Goal: Information Seeking & Learning: Compare options

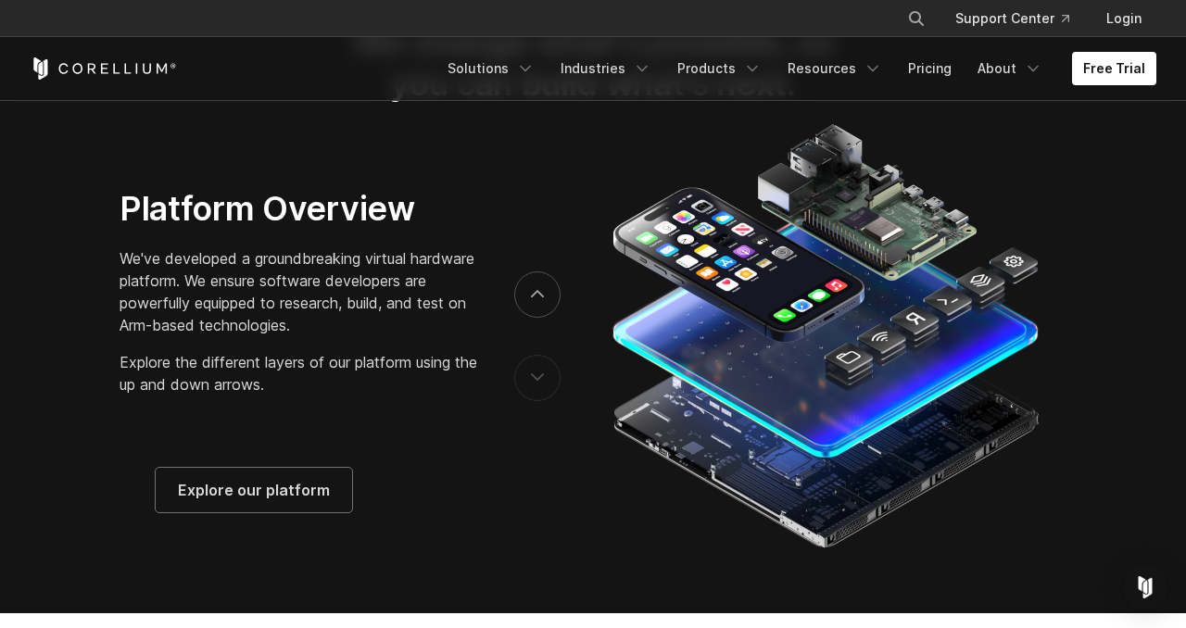
scroll to position [2870, 0]
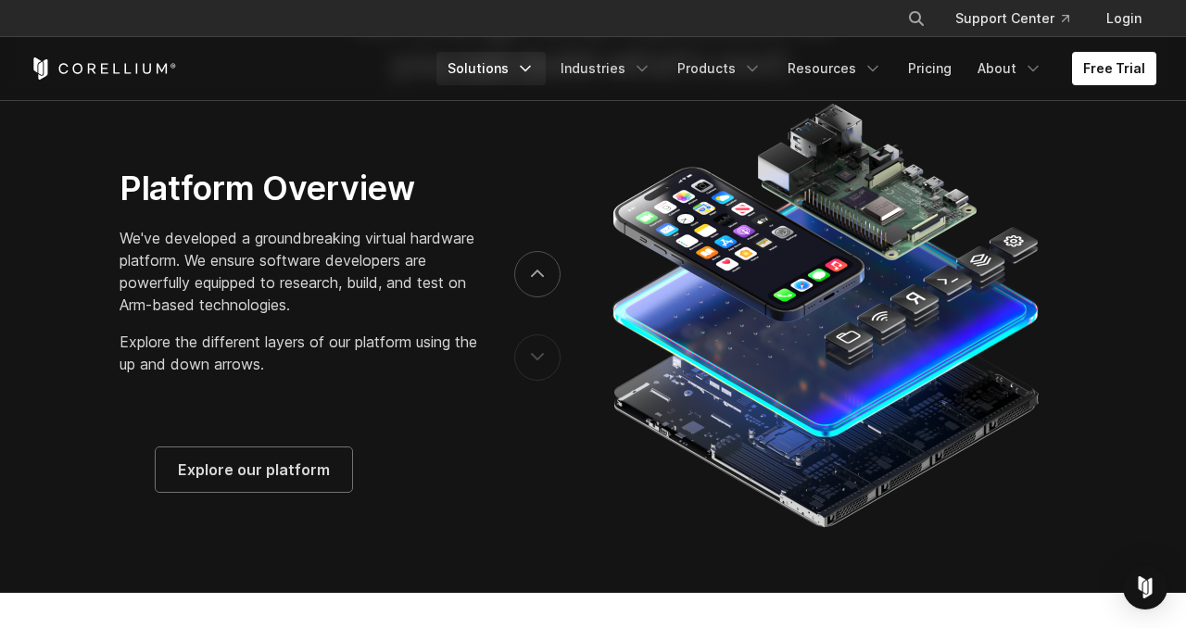
click at [531, 61] on icon "Navigation Menu" at bounding box center [525, 68] width 19 height 19
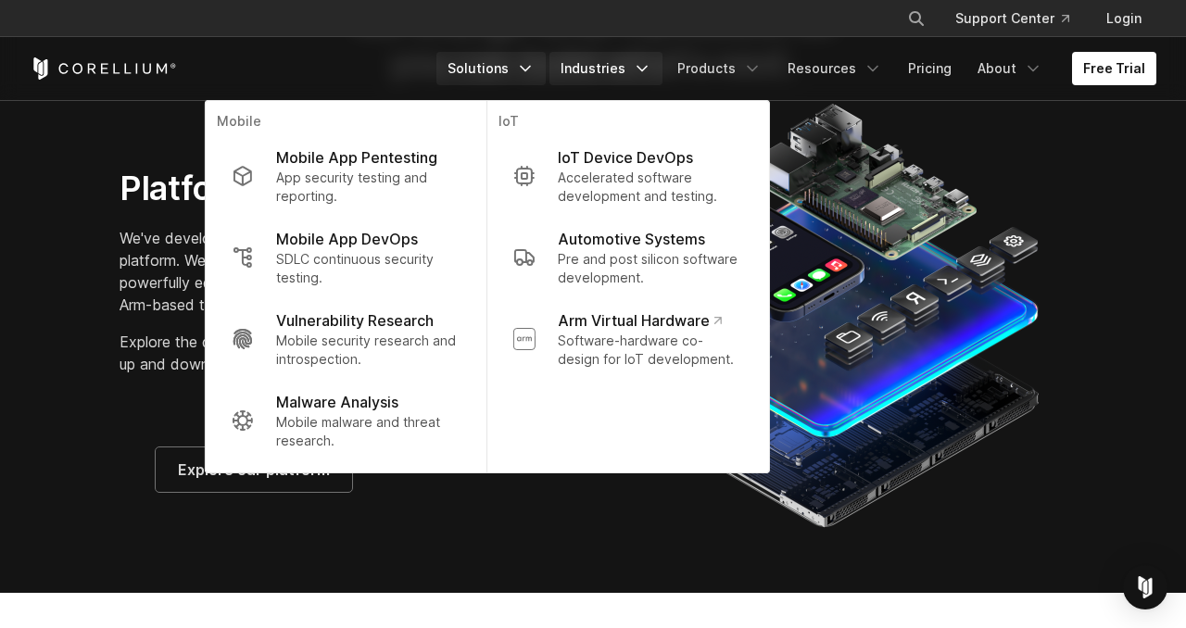
click at [636, 83] on link "Industries" at bounding box center [605, 68] width 113 height 33
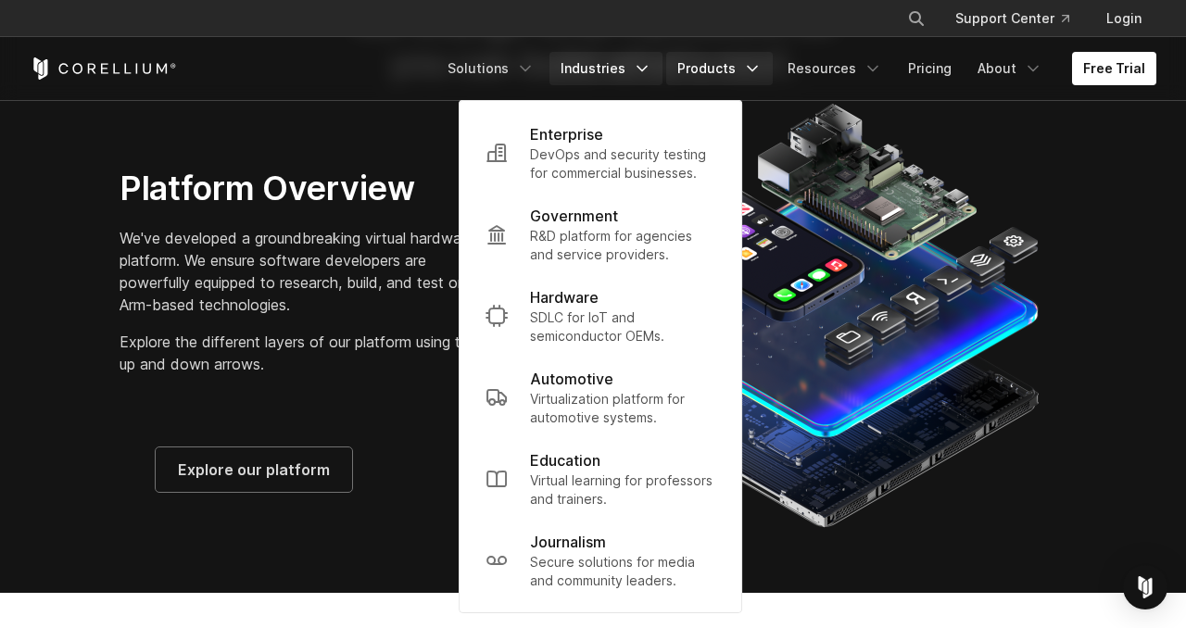
click at [731, 80] on link "Products" at bounding box center [719, 68] width 107 height 33
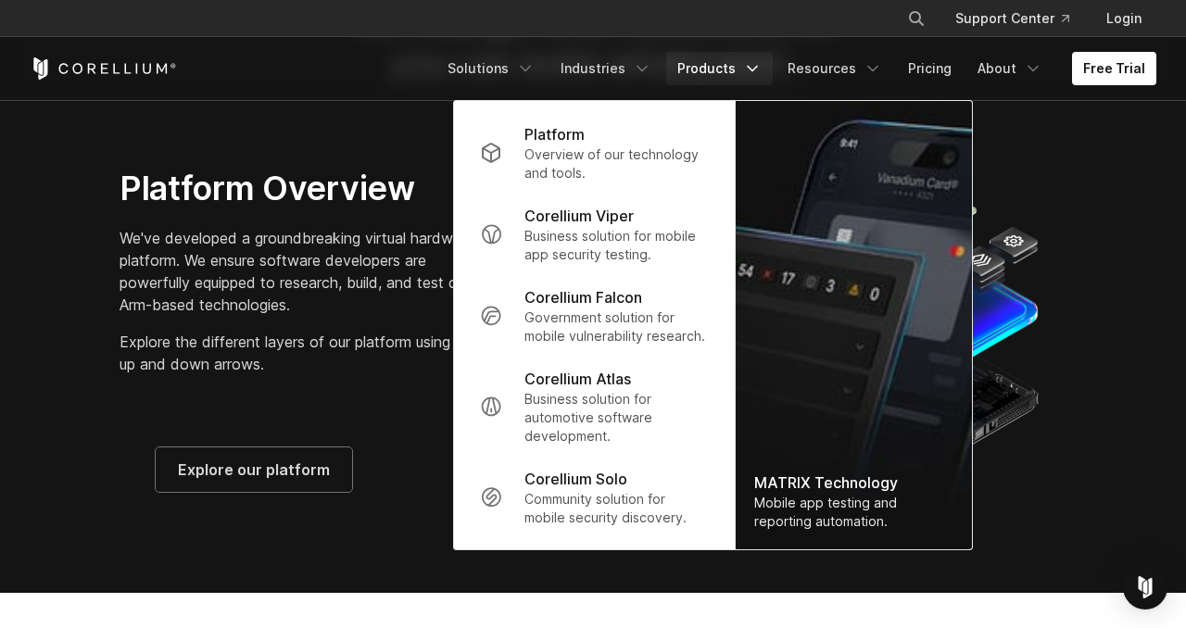
click at [300, 375] on p "Explore the different layers of our platform using the up and down arrows." at bounding box center [298, 353] width 358 height 44
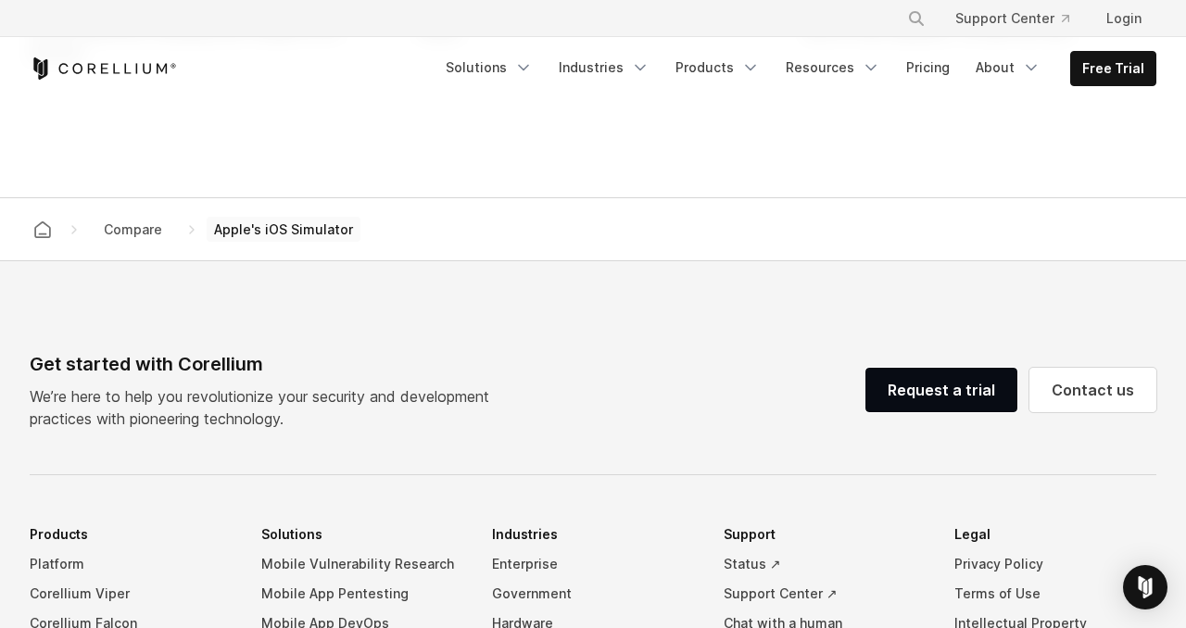
scroll to position [1876, 0]
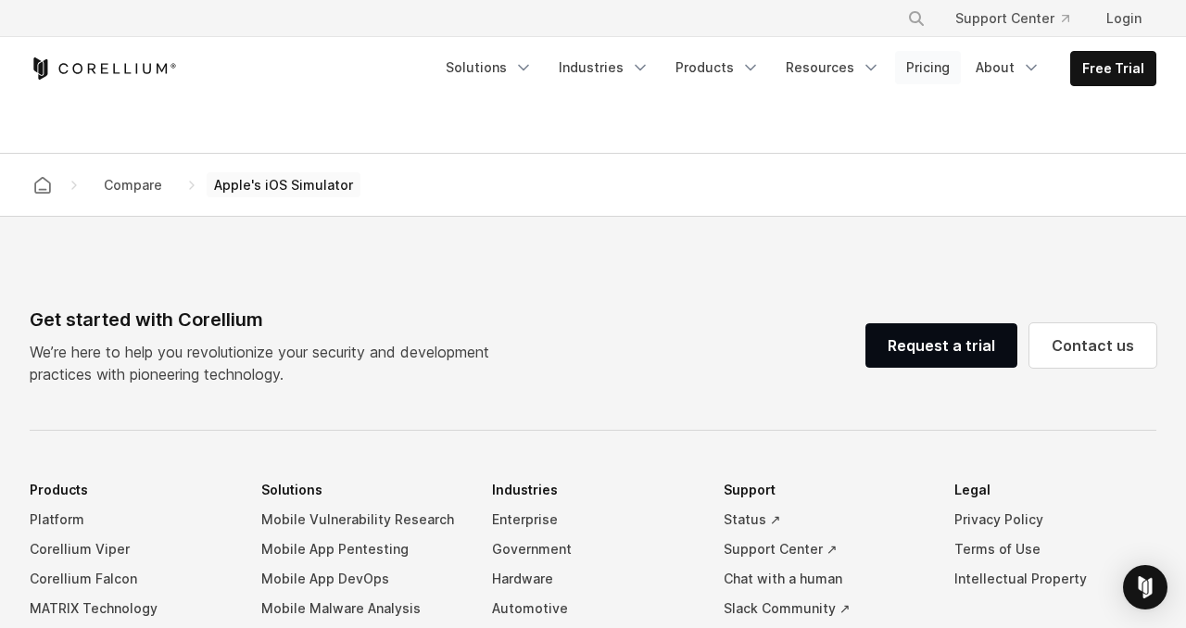
click at [948, 70] on link "Pricing" at bounding box center [928, 67] width 66 height 33
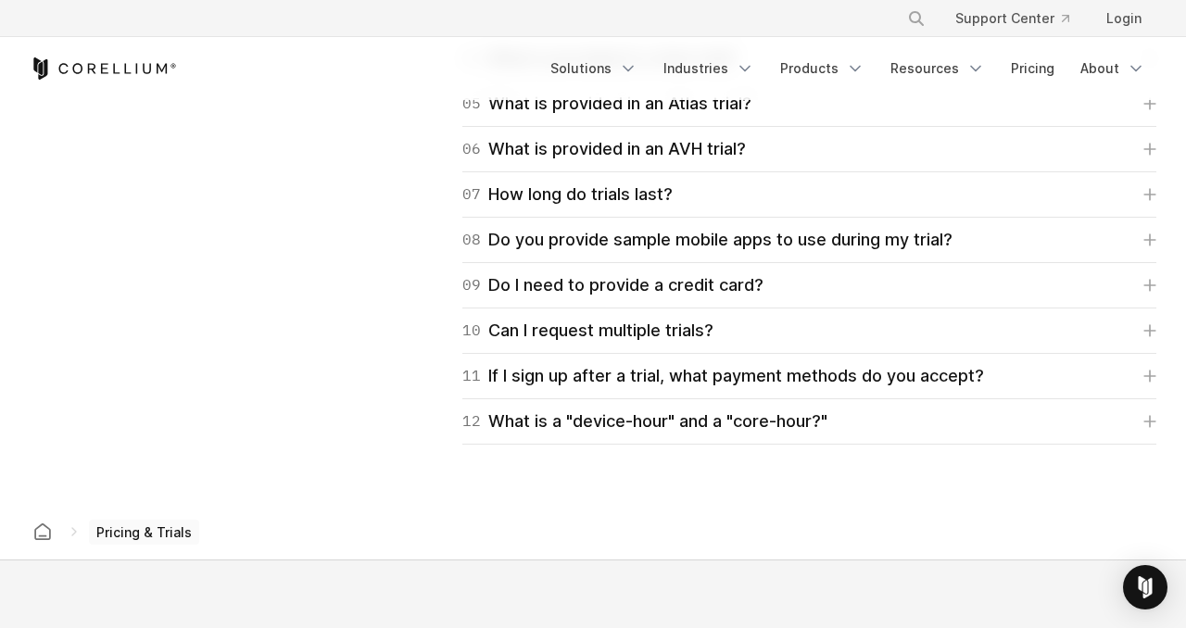
scroll to position [2916, 0]
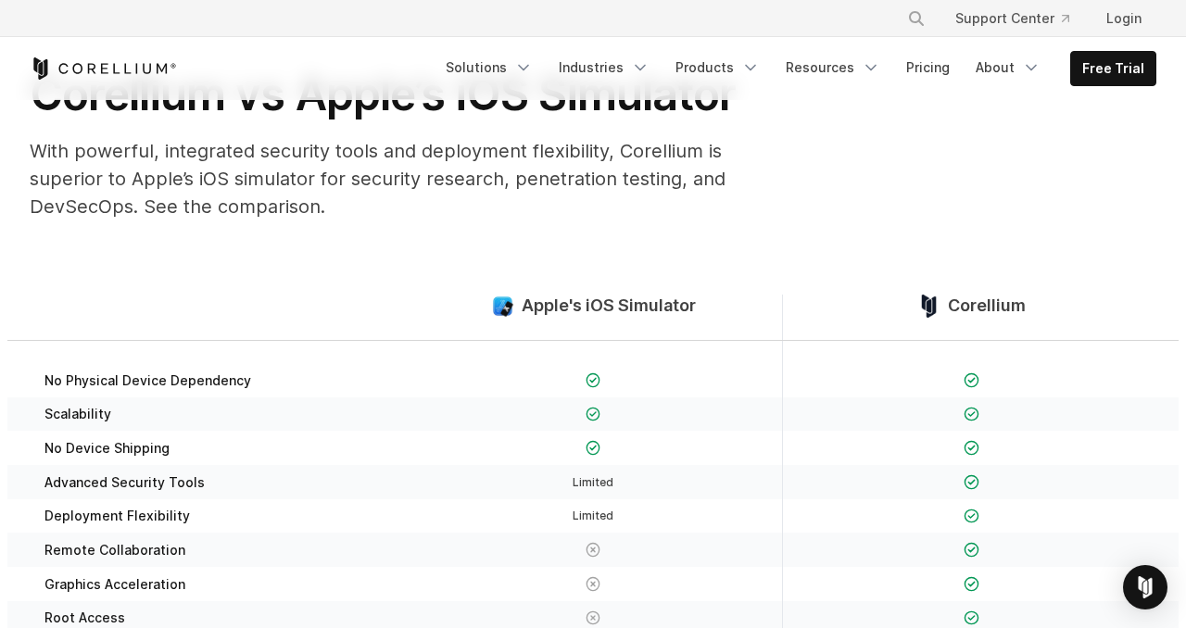
scroll to position [138, 0]
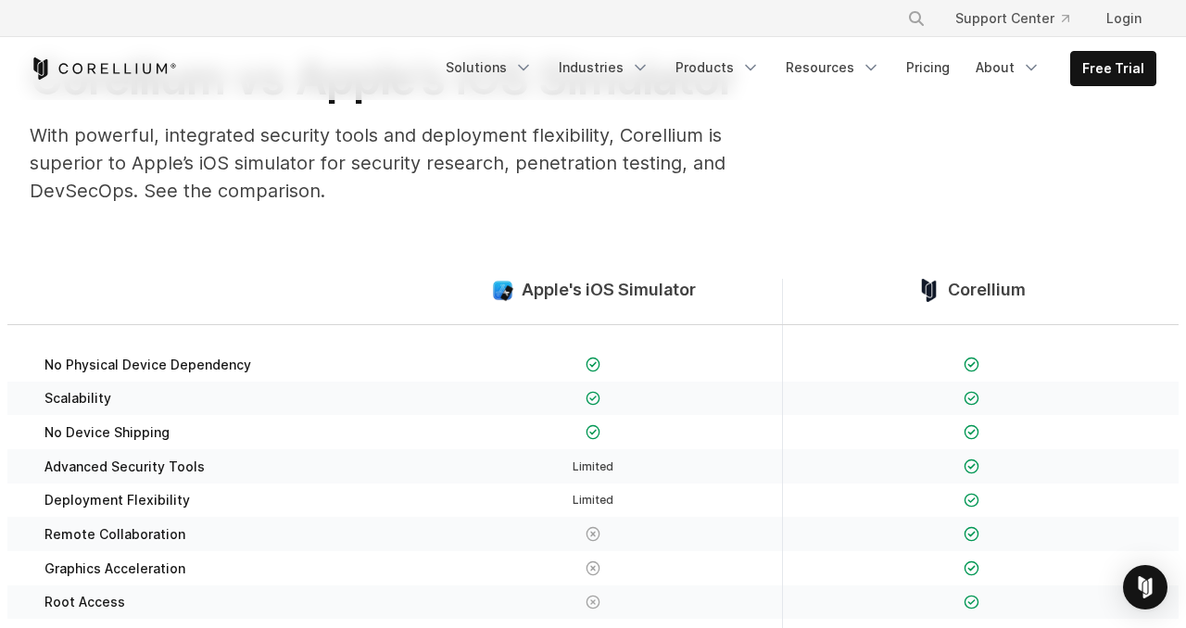
click at [582, 298] on span "Apple's iOS Simulator" at bounding box center [608, 290] width 174 height 21
click at [617, 245] on section "Apple's iOS Simulator Corellium No Physical Device Dependency Scalability" at bounding box center [593, 495] width 1186 height 550
